Goal: Transaction & Acquisition: Purchase product/service

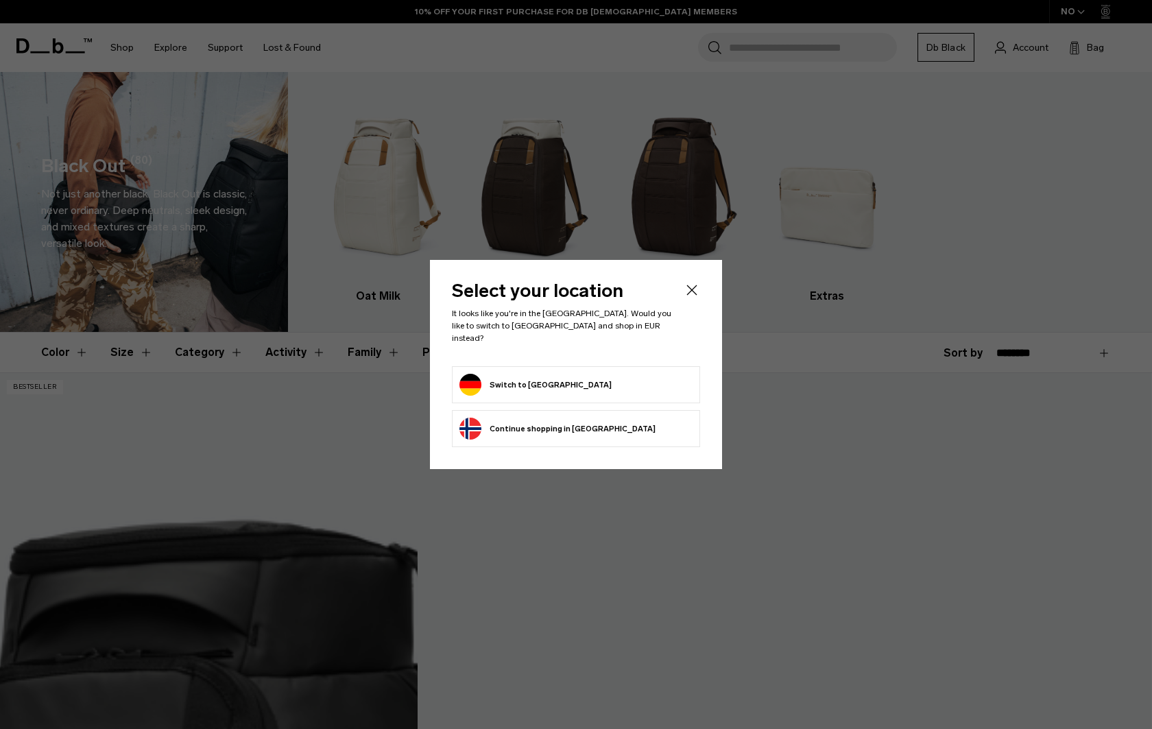
click at [521, 377] on button "Switch to [GEOGRAPHIC_DATA]" at bounding box center [535, 385] width 152 height 22
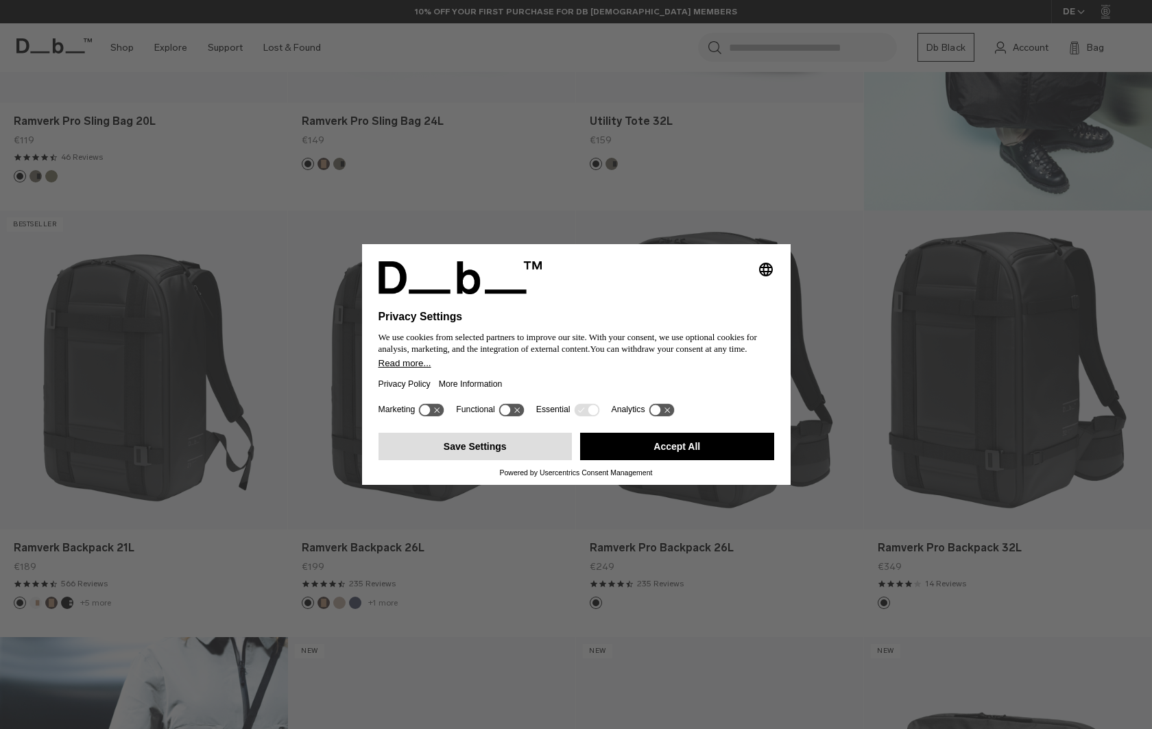
click at [509, 445] on button "Save Settings" at bounding box center [476, 446] width 194 height 27
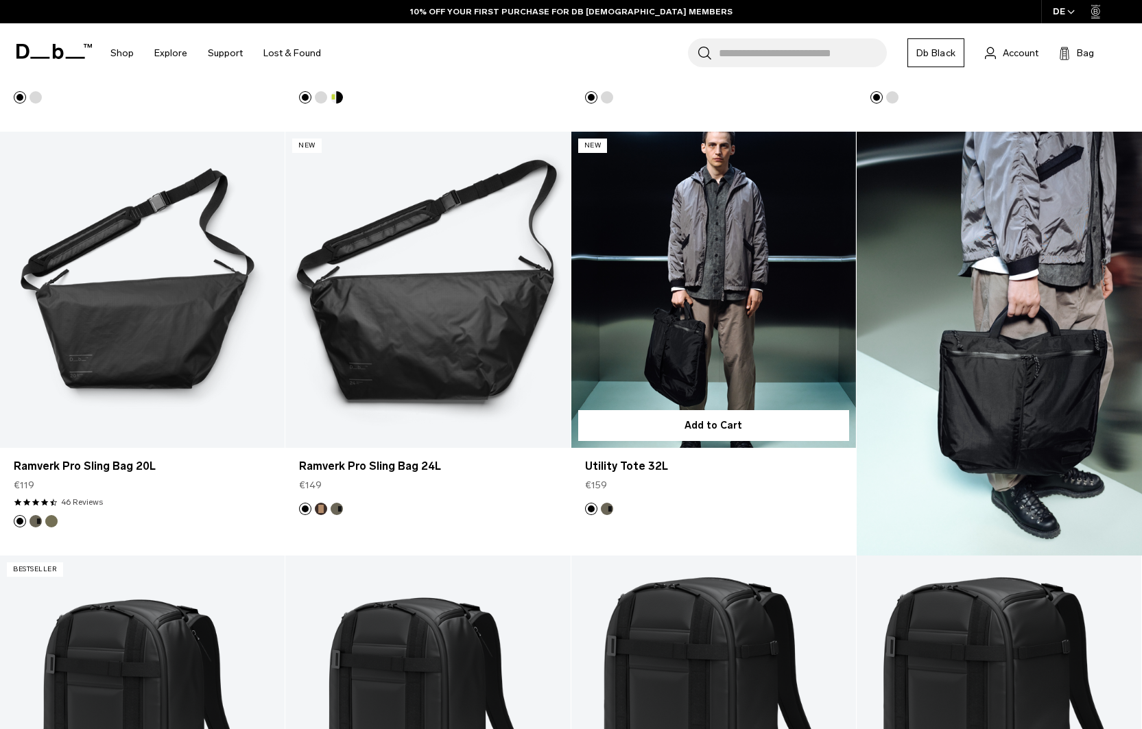
scroll to position [3140, 0]
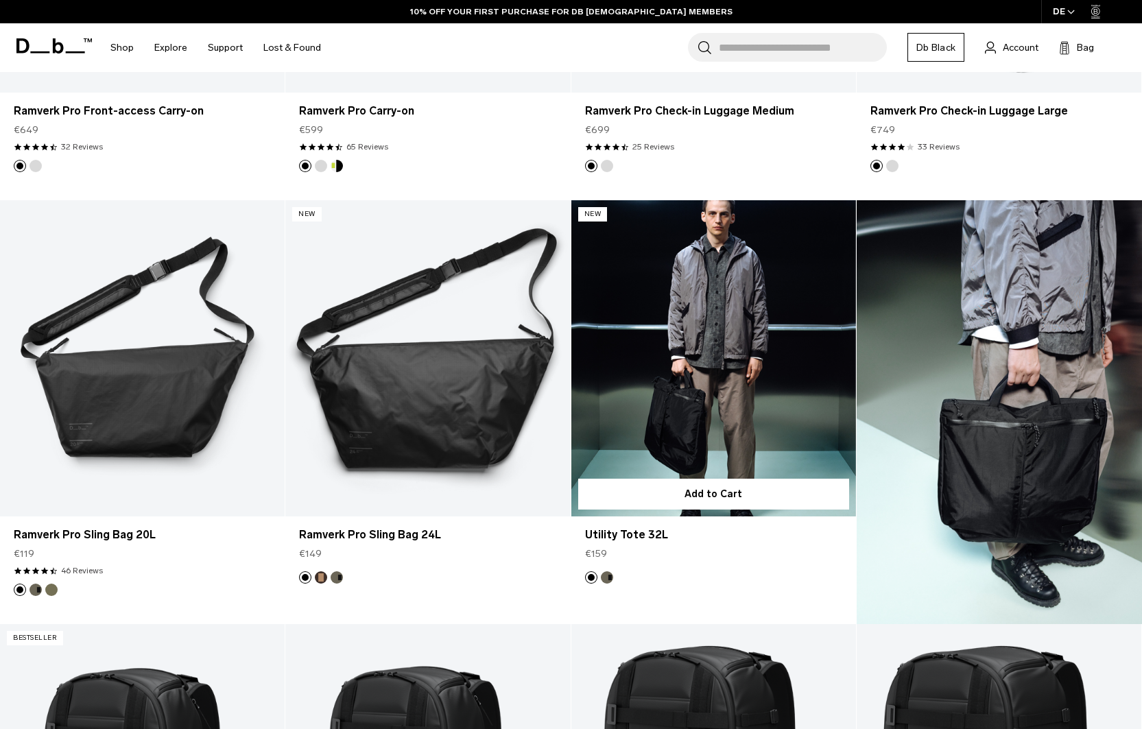
click at [690, 358] on link "Utility Tote 32L" at bounding box center [713, 358] width 285 height 316
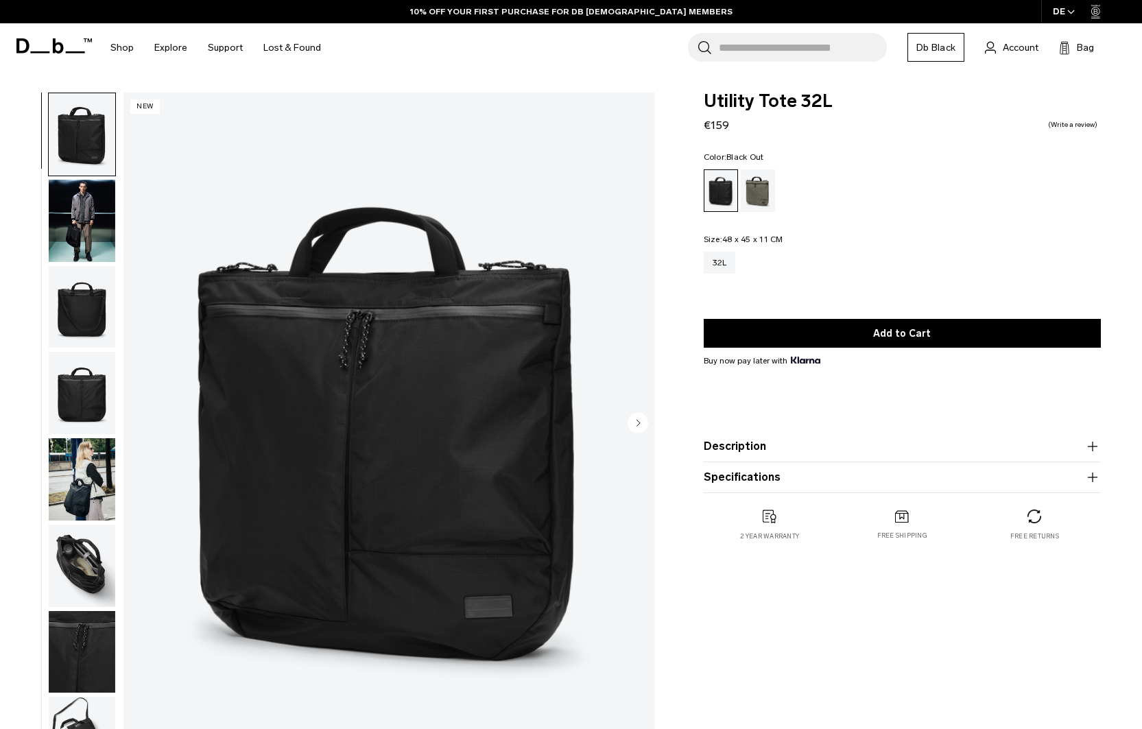
click at [638, 420] on circle "Next slide" at bounding box center [638, 423] width 21 height 21
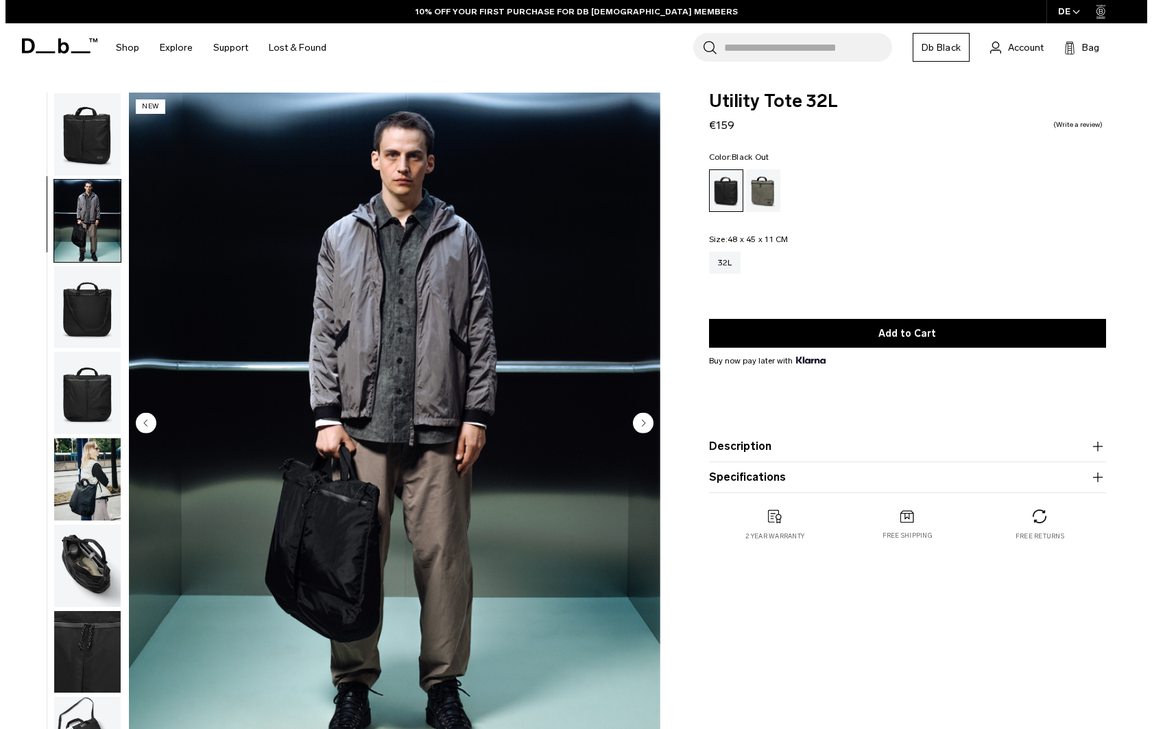
scroll to position [23, 0]
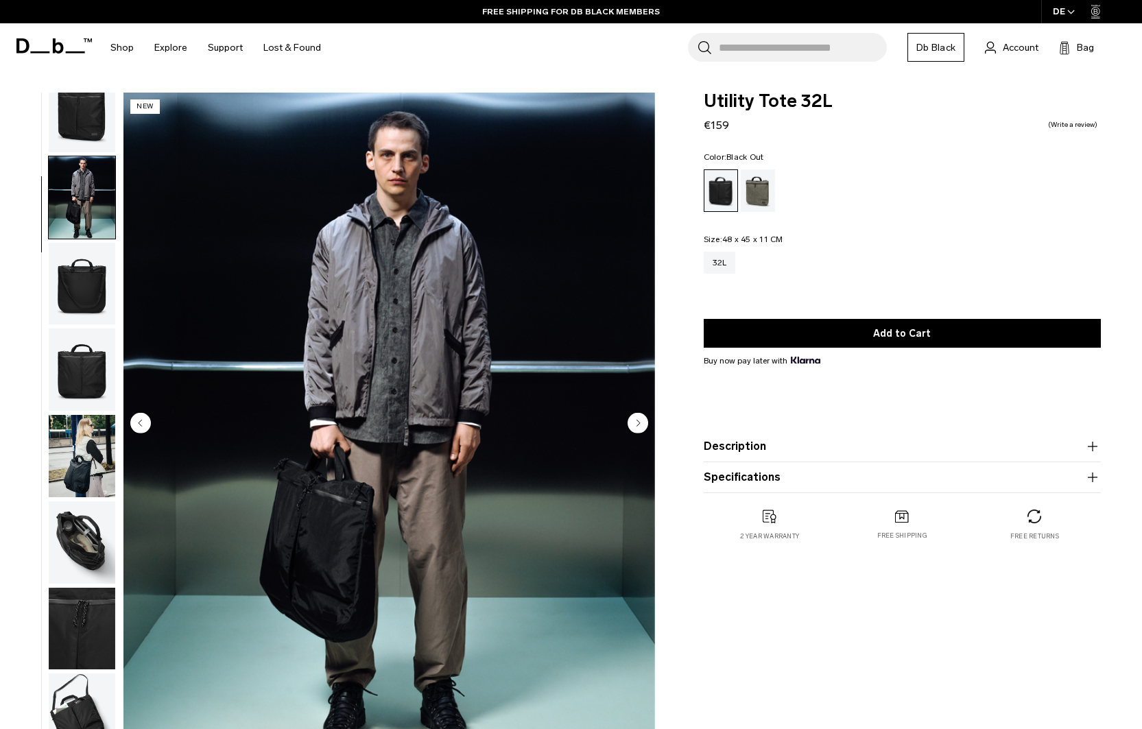
click at [638, 420] on circle "Next slide" at bounding box center [638, 423] width 21 height 21
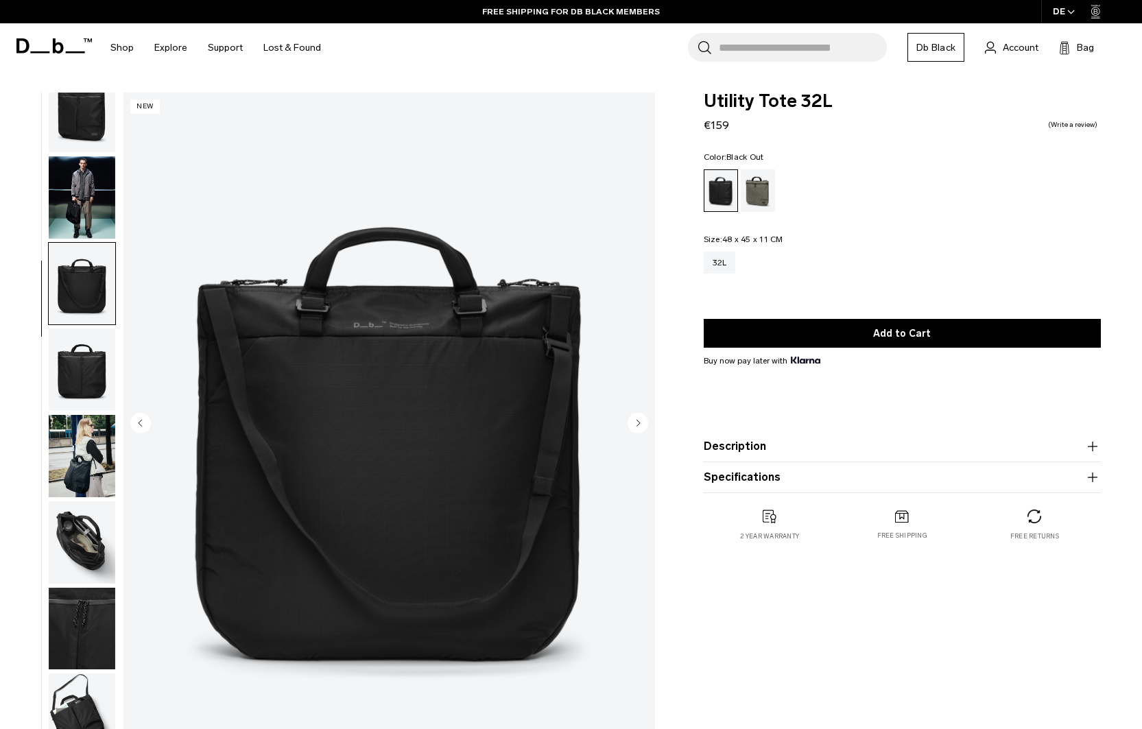
click at [638, 420] on circle "Next slide" at bounding box center [638, 423] width 21 height 21
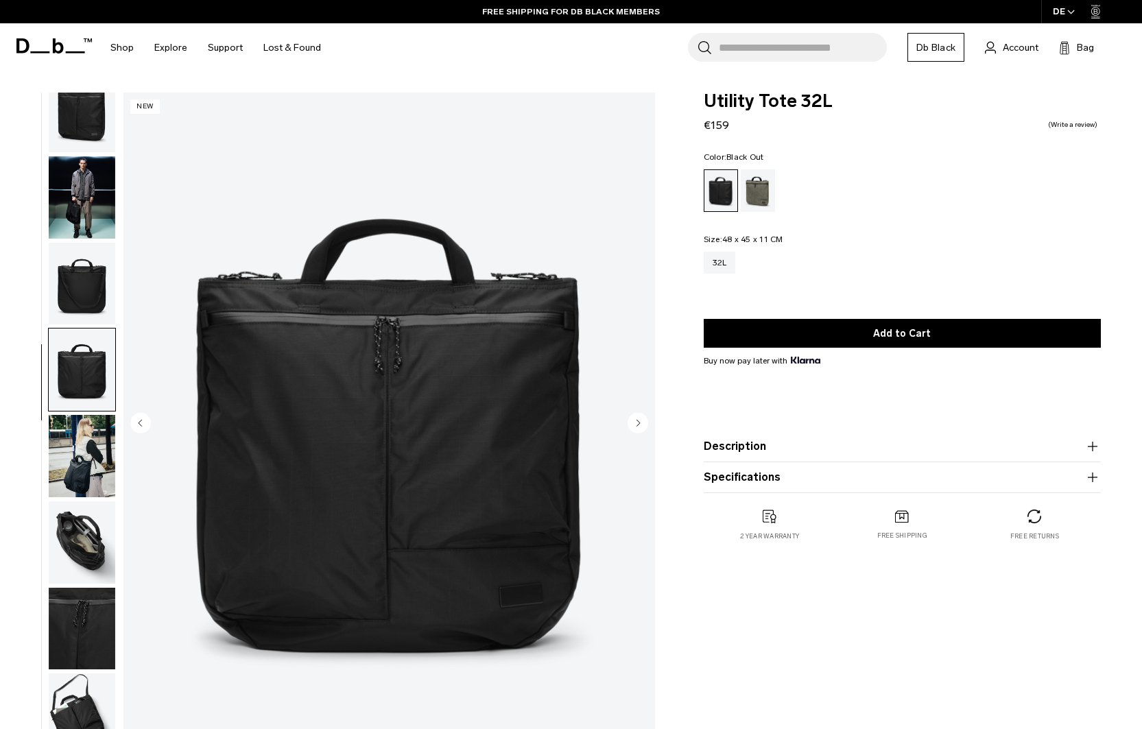
click at [638, 420] on circle "Next slide" at bounding box center [638, 423] width 21 height 21
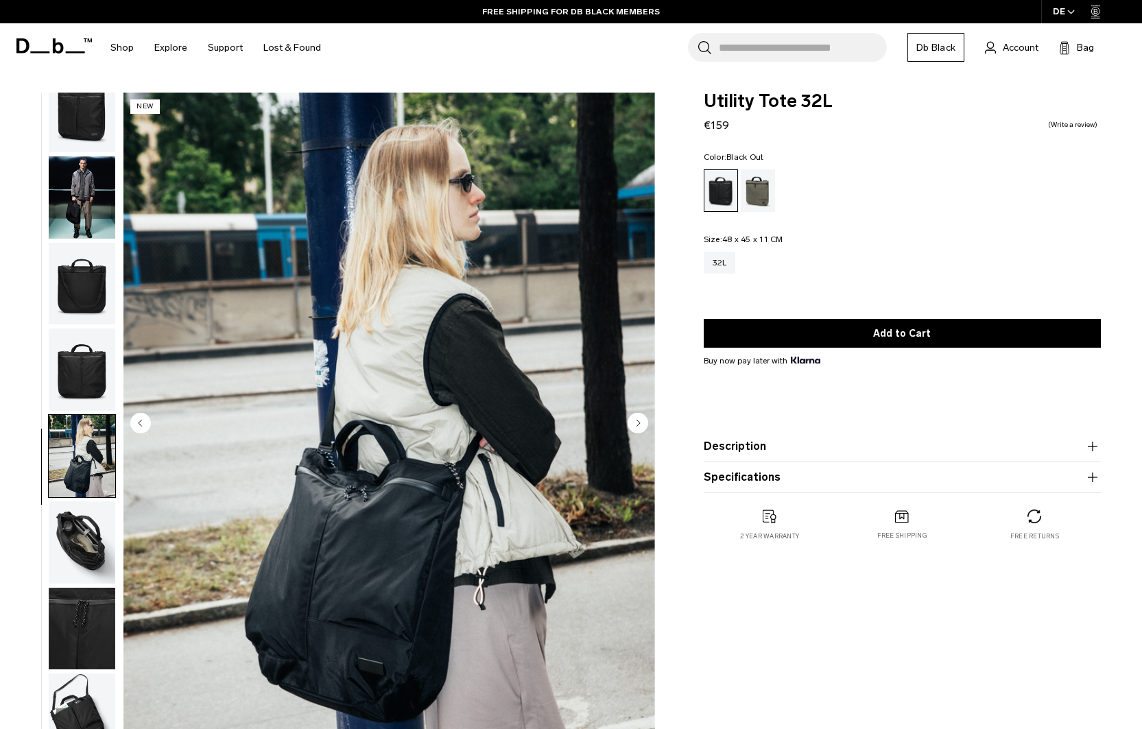
click at [638, 420] on circle "Next slide" at bounding box center [638, 423] width 21 height 21
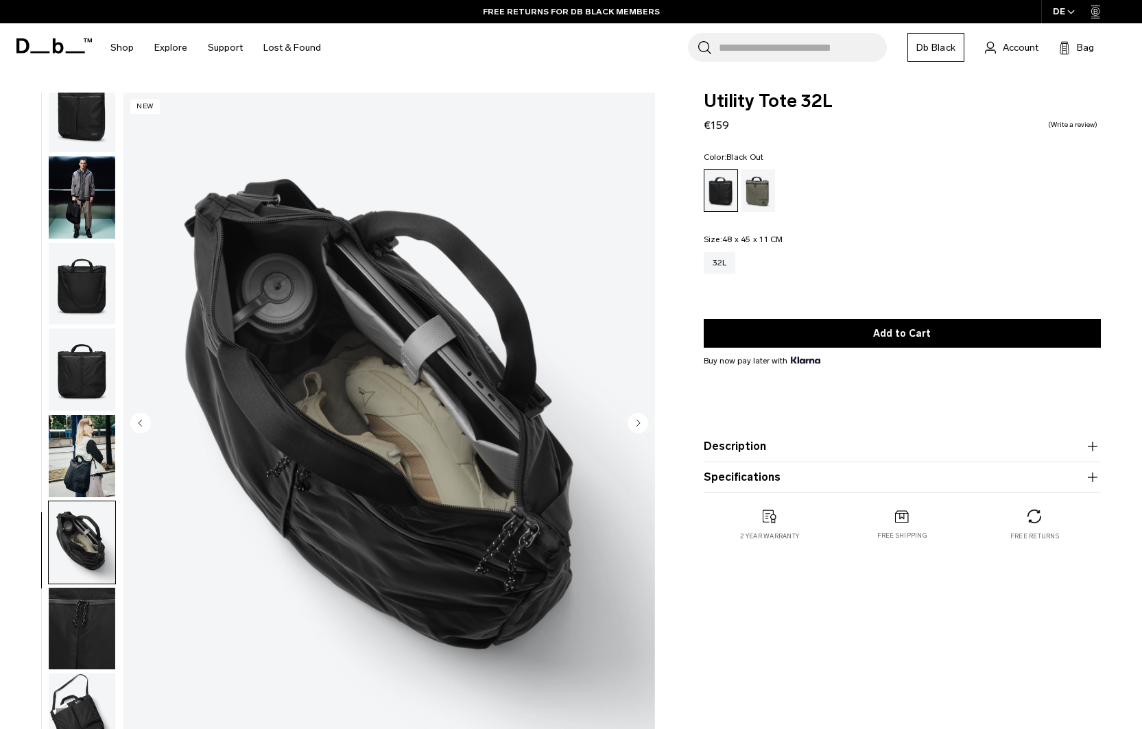
click at [638, 420] on circle "Next slide" at bounding box center [638, 423] width 21 height 21
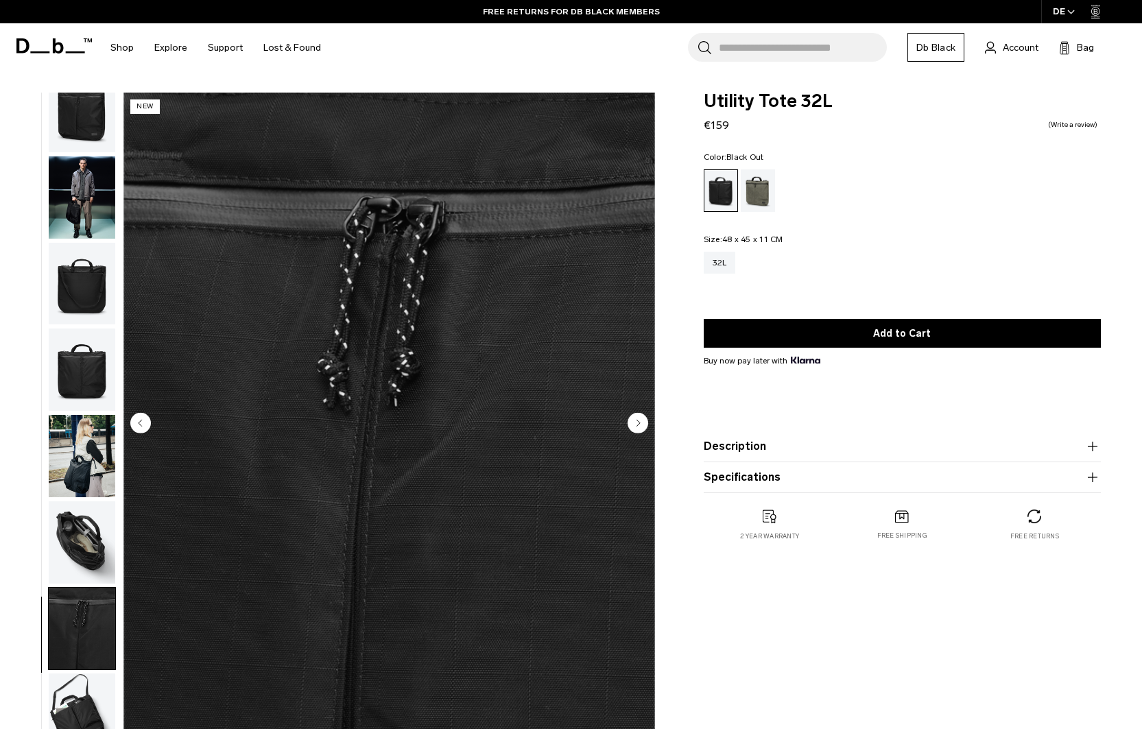
click at [638, 420] on circle "Next slide" at bounding box center [638, 423] width 21 height 21
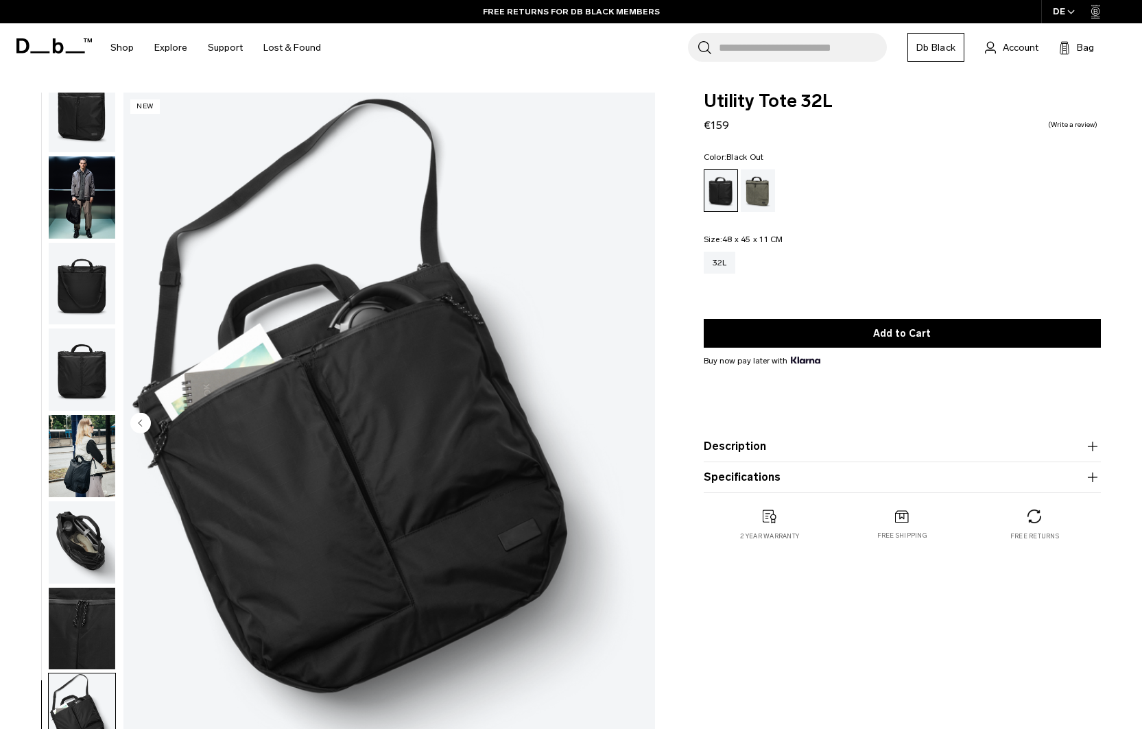
click at [638, 420] on img "8 / 8" at bounding box center [388, 425] width 531 height 664
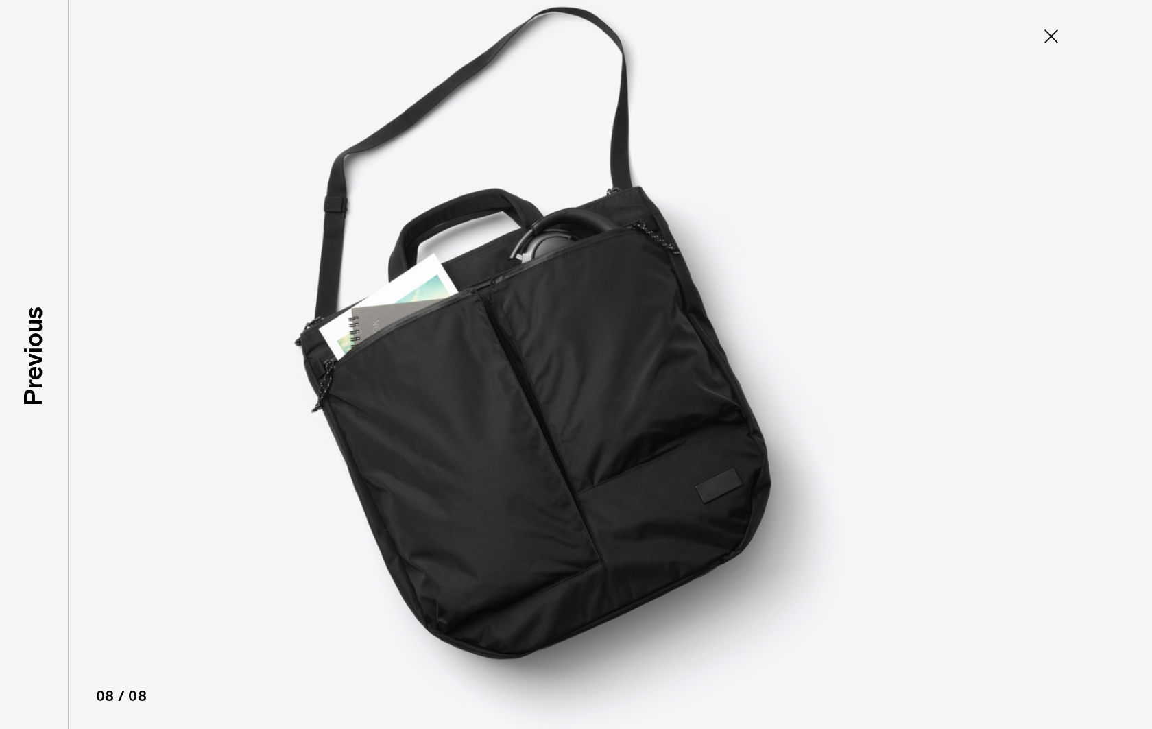
scroll to position [16, 0]
